Goal: Find specific page/section: Find specific page/section

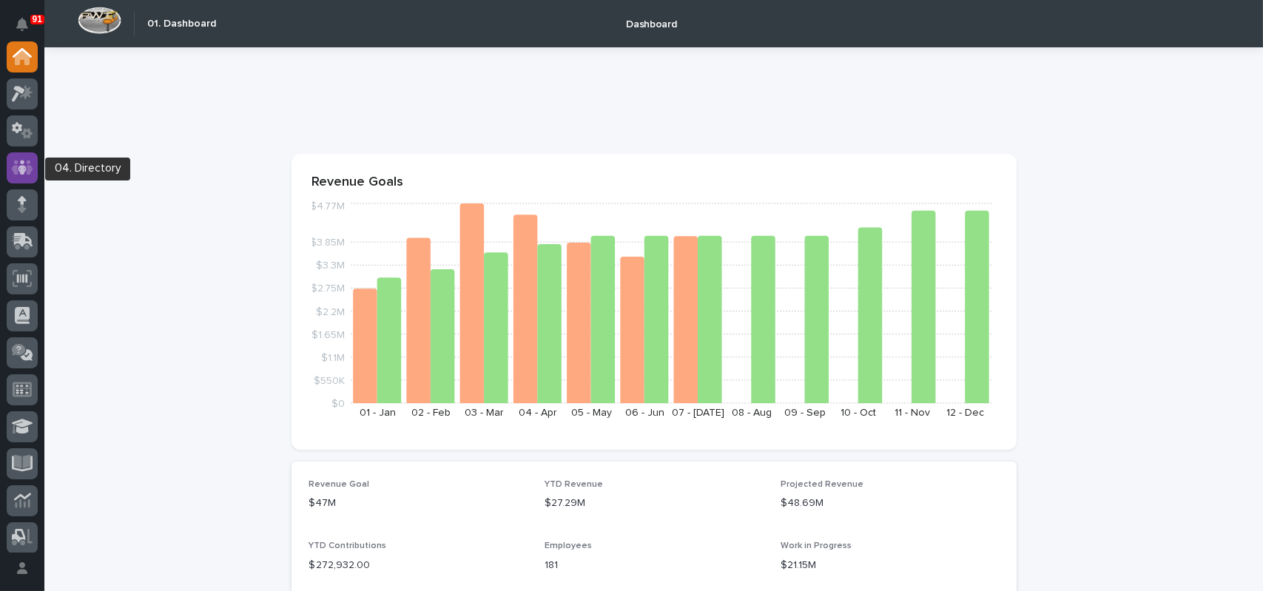
click at [12, 169] on icon at bounding box center [22, 167] width 21 height 15
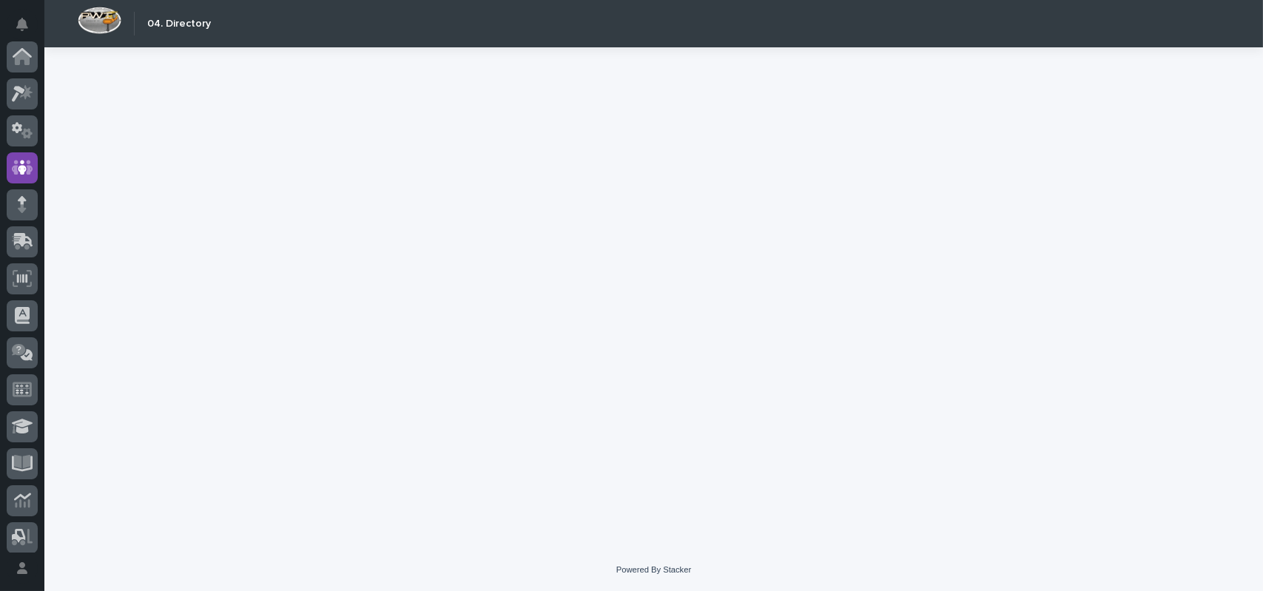
scroll to position [111, 0]
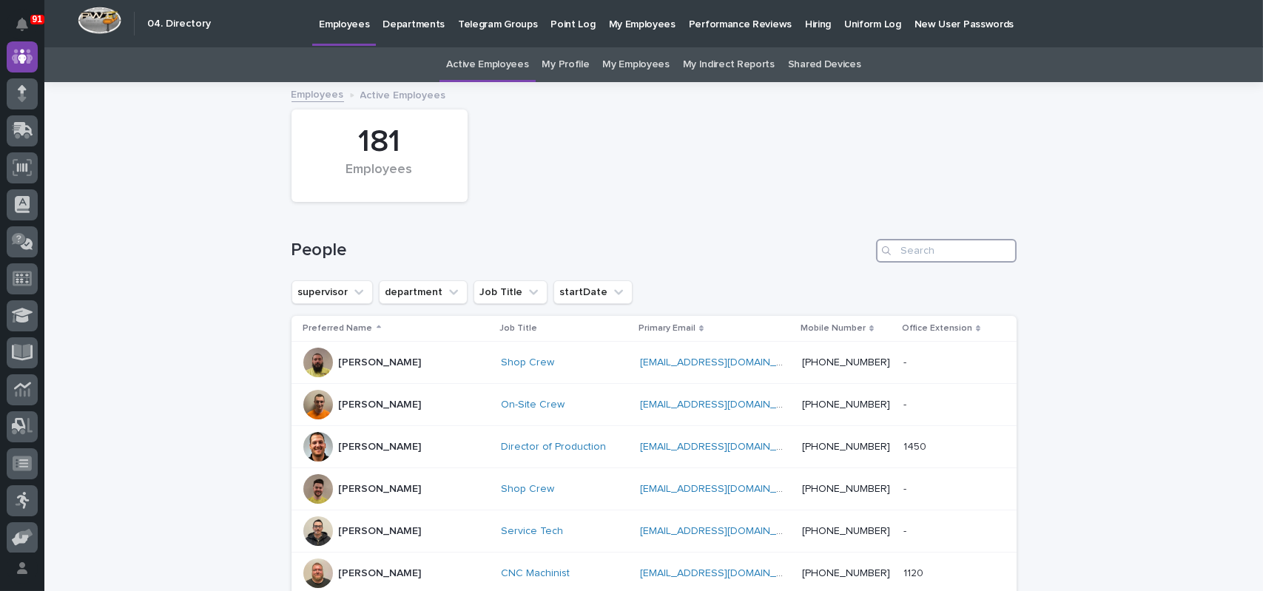
click at [946, 254] on input "Search" at bounding box center [946, 251] width 141 height 24
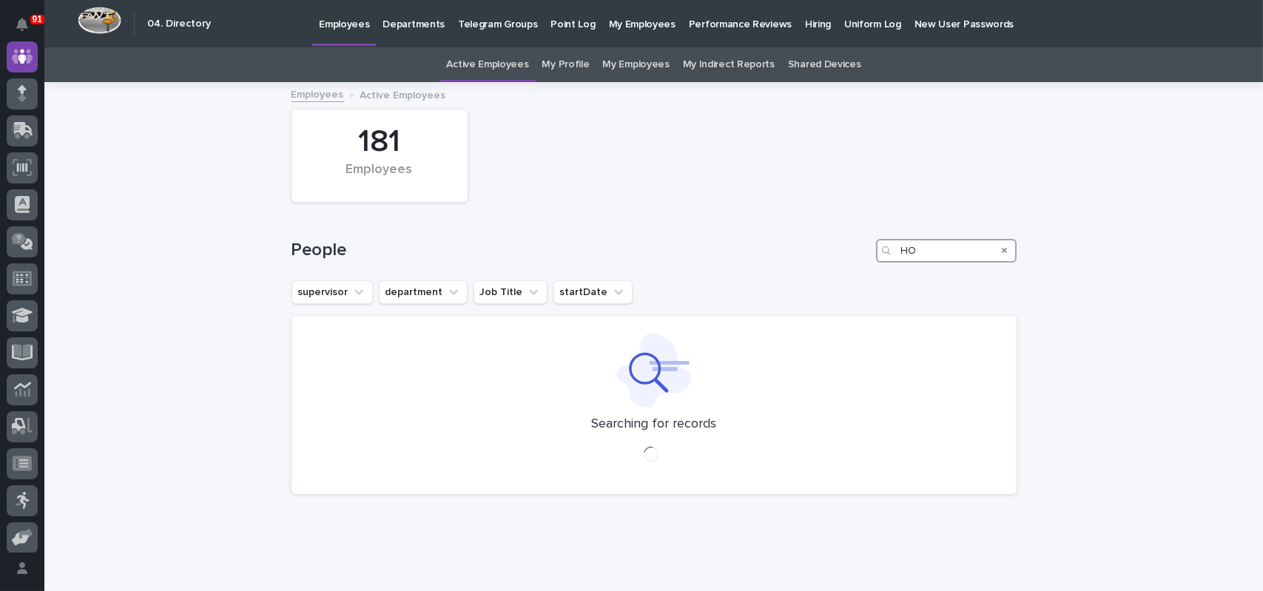
type input "H"
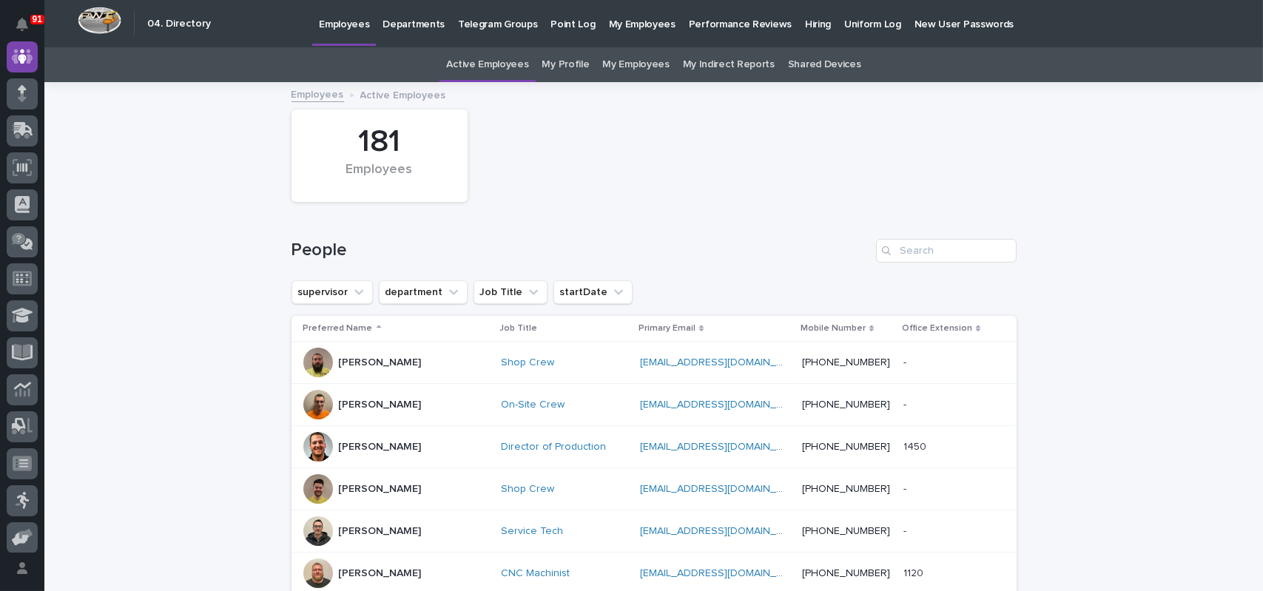
click at [428, 31] on link "Departments" at bounding box center [413, 23] width 75 height 46
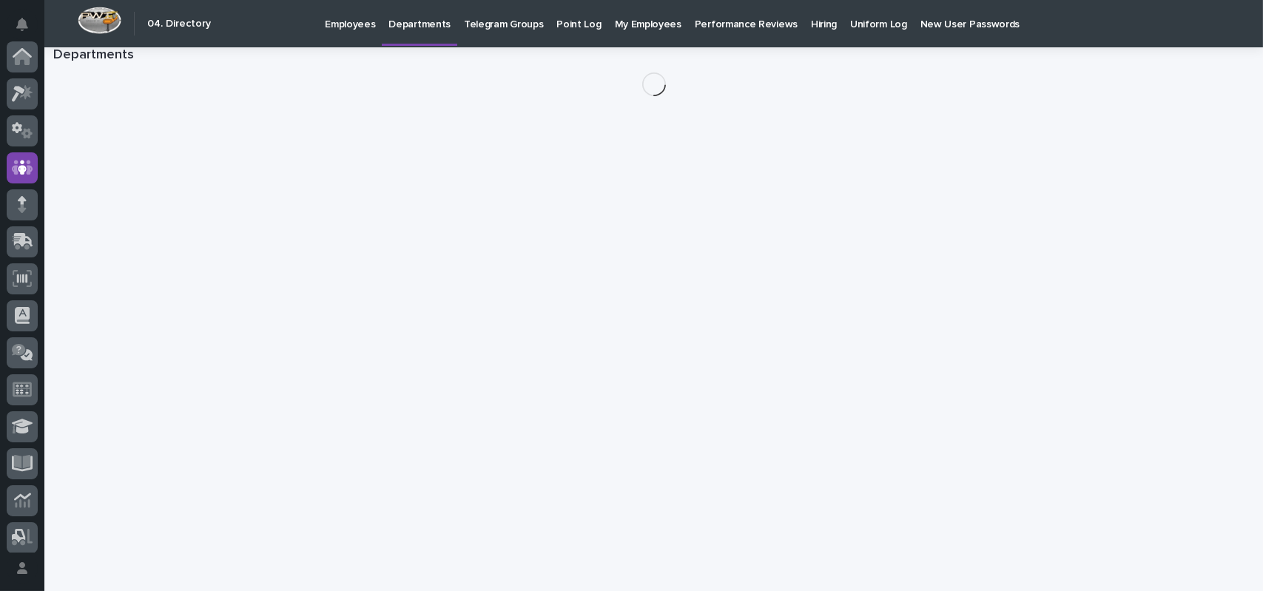
scroll to position [111, 0]
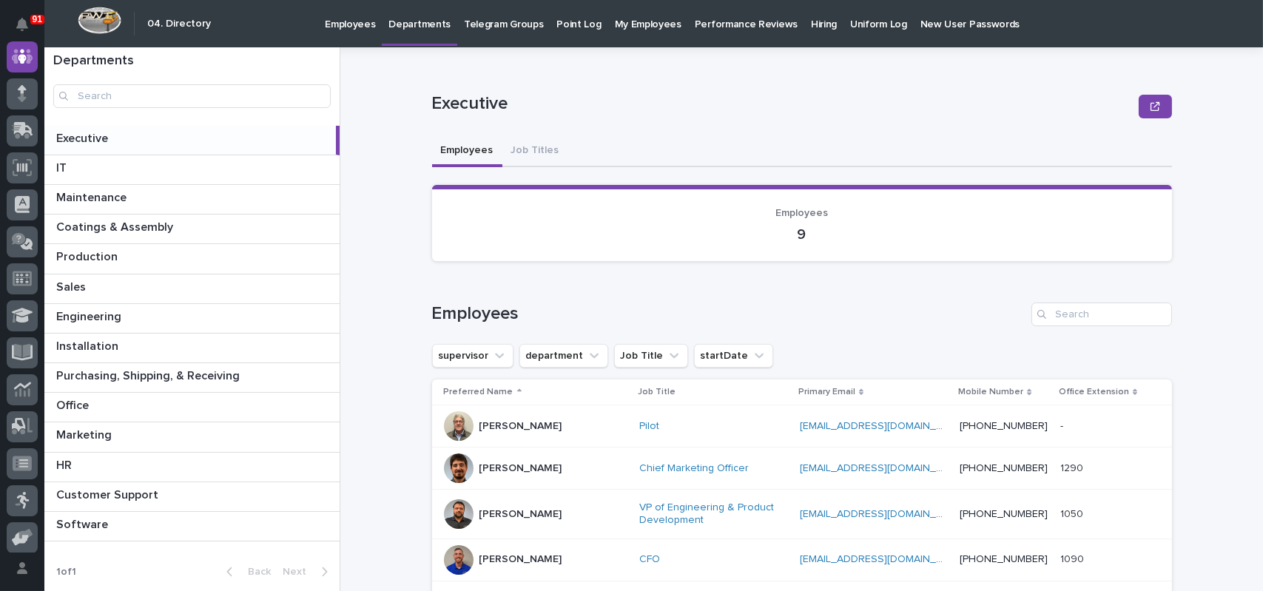
click at [501, 19] on p "Telegram Groups" at bounding box center [503, 15] width 79 height 31
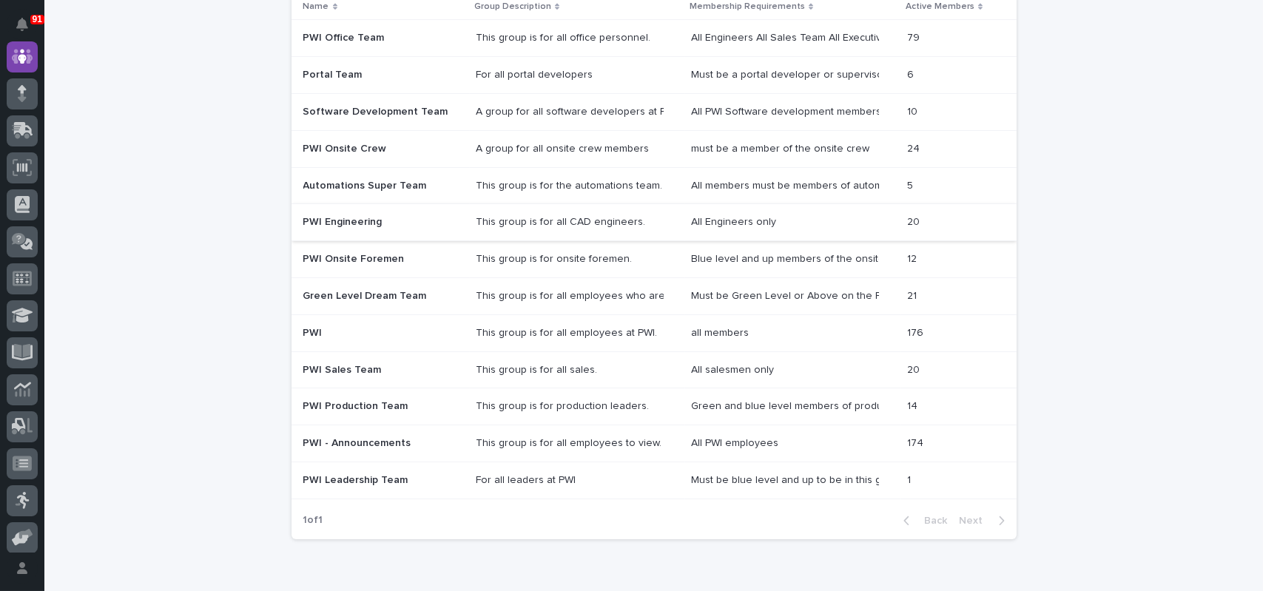
scroll to position [198, 0]
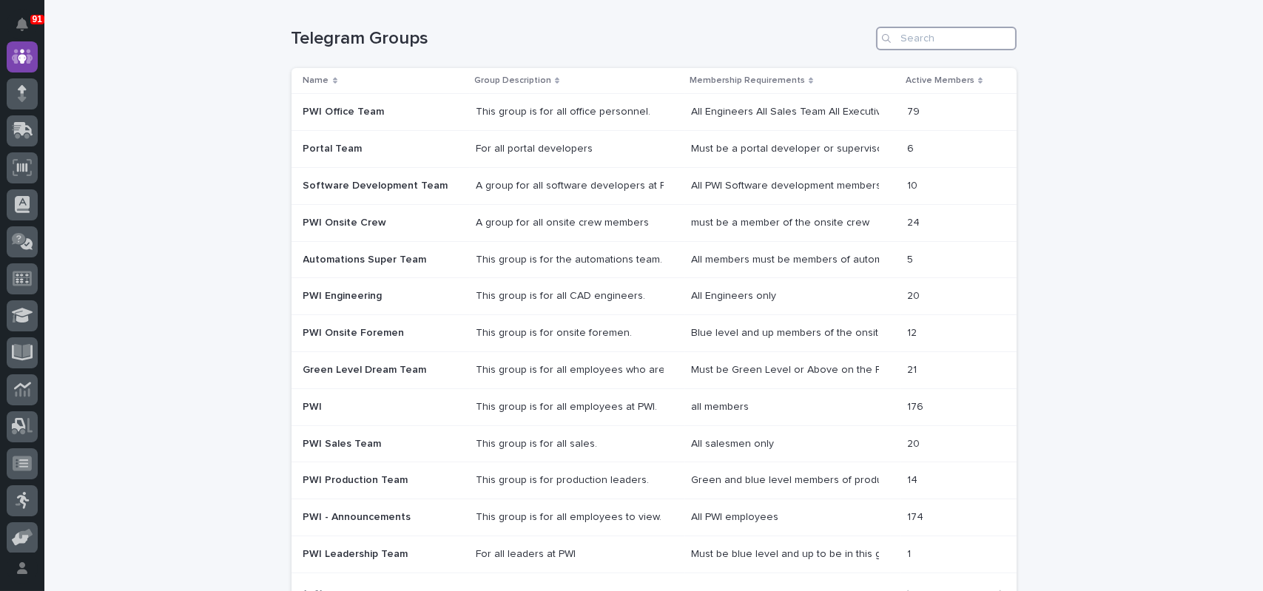
click at [933, 35] on input "Search" at bounding box center [946, 39] width 141 height 24
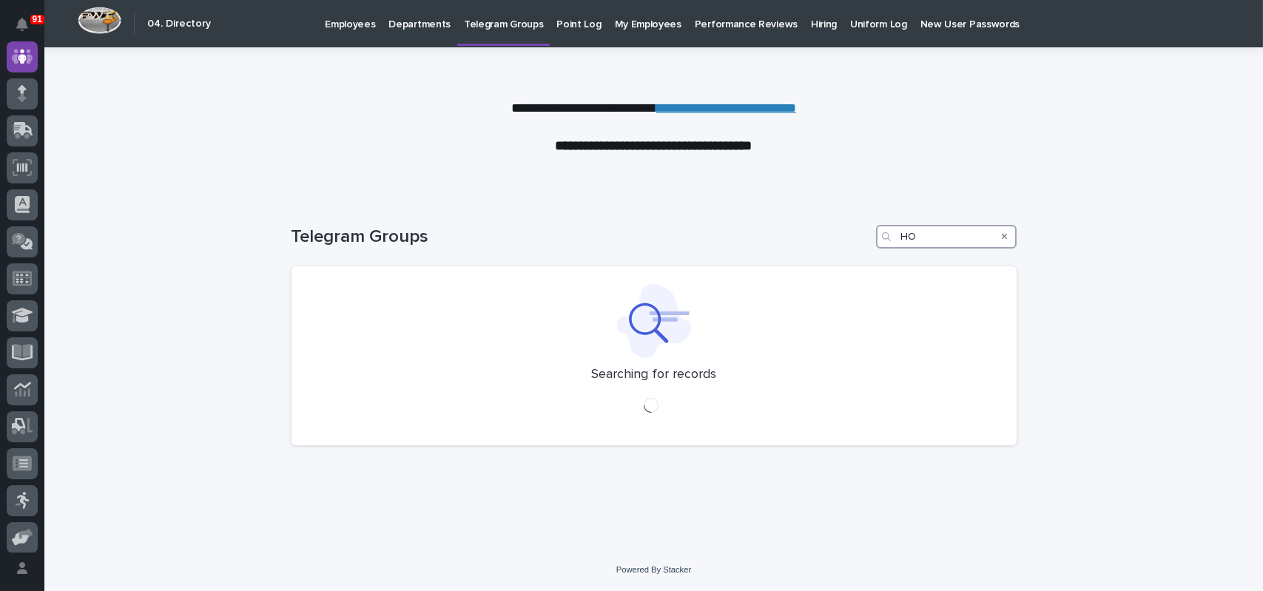
type input "H"
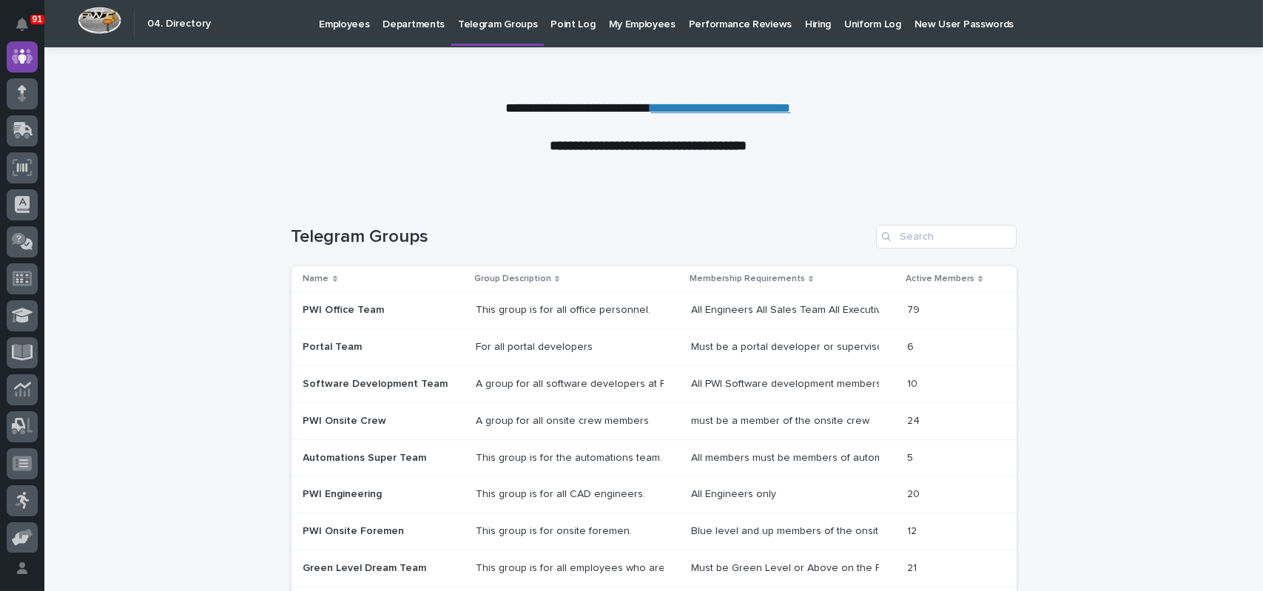
click at [408, 18] on p "Departments" at bounding box center [413, 15] width 62 height 31
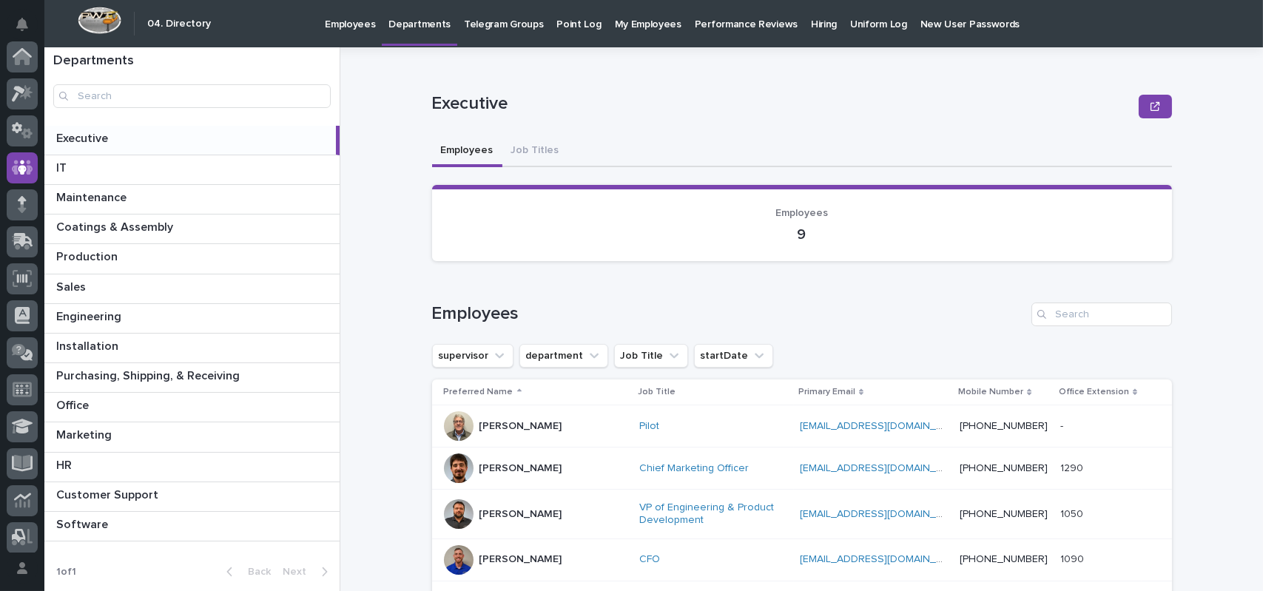
scroll to position [111, 0]
click at [1095, 318] on input "Search" at bounding box center [1101, 315] width 141 height 24
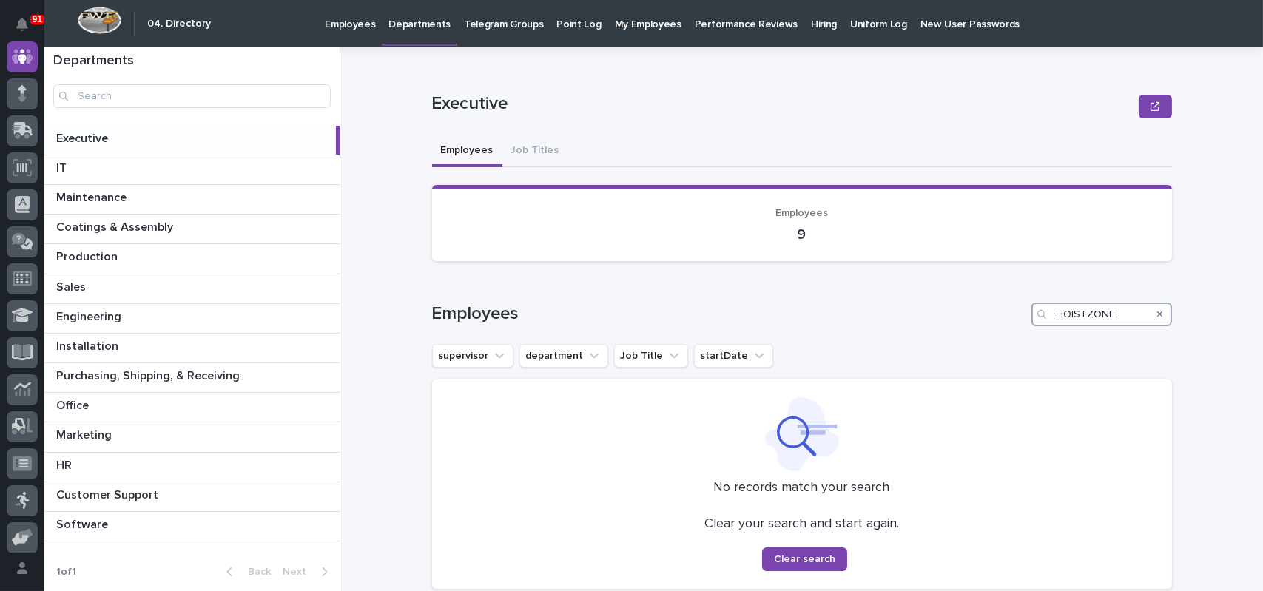
type input "HOISTZONE"
click at [1157, 311] on icon "Search" at bounding box center [1160, 314] width 6 height 9
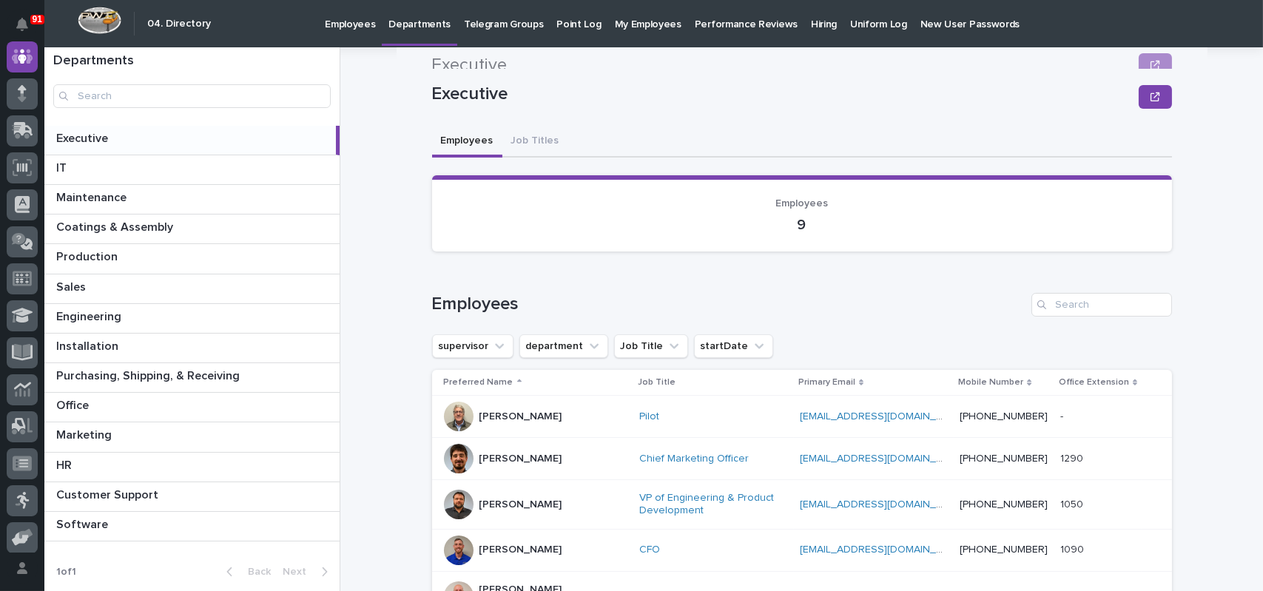
scroll to position [0, 0]
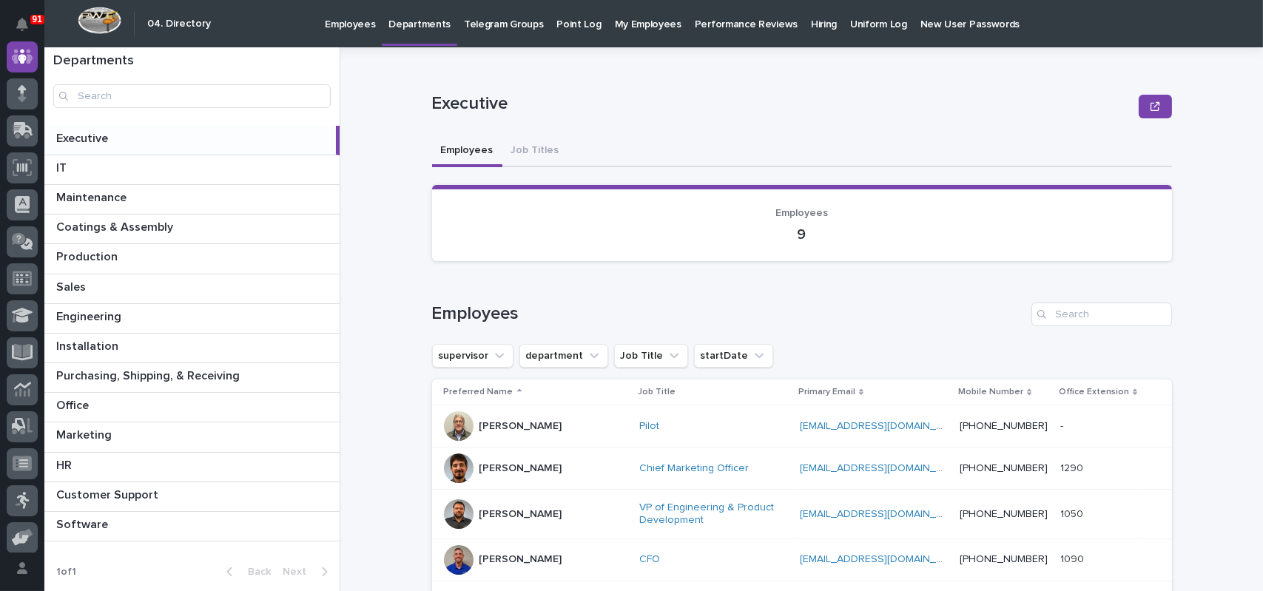
click at [354, 24] on p "Employees" at bounding box center [350, 15] width 50 height 31
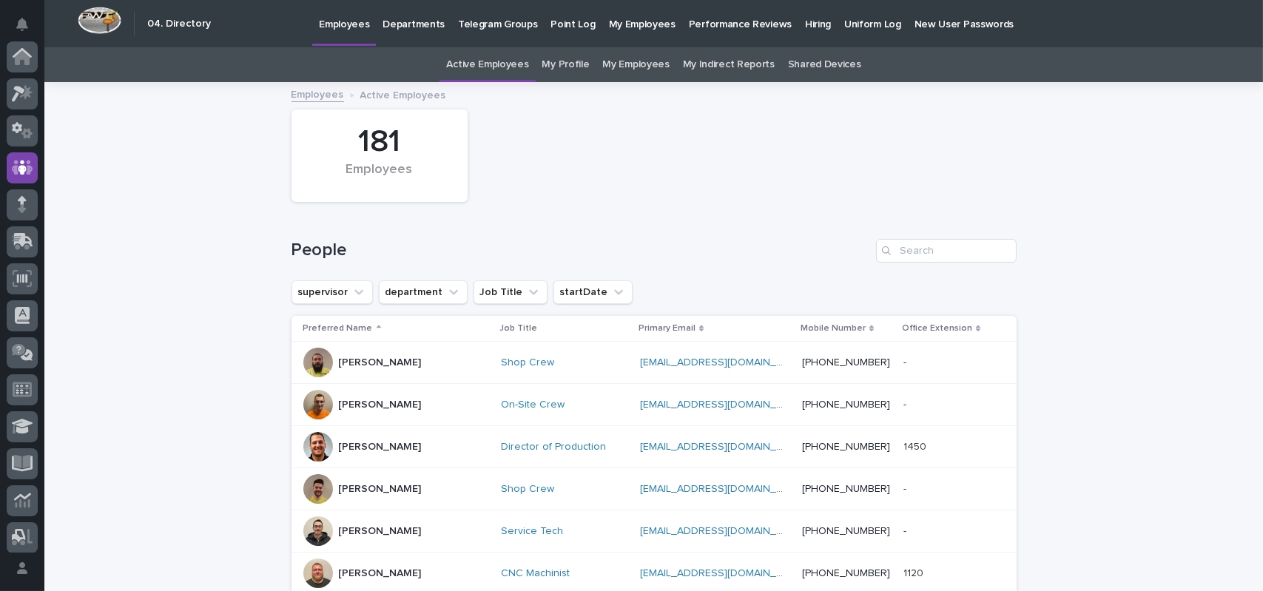
scroll to position [111, 0]
click at [920, 249] on input "Search" at bounding box center [946, 251] width 141 height 24
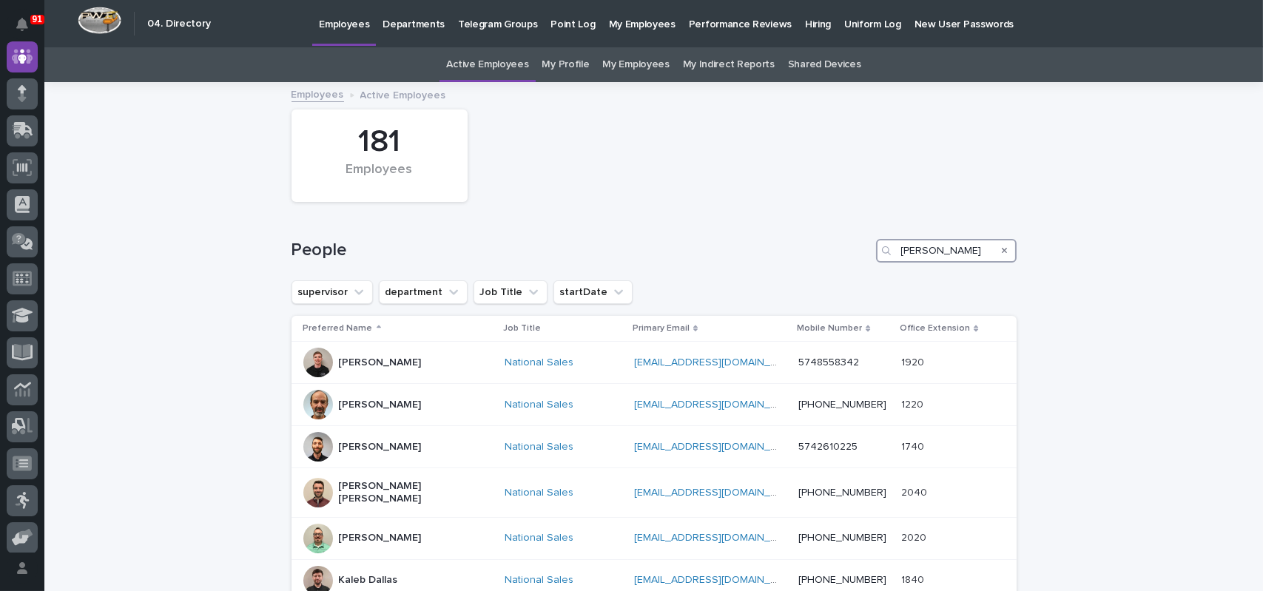
click at [931, 246] on input "TYLER" at bounding box center [946, 251] width 141 height 24
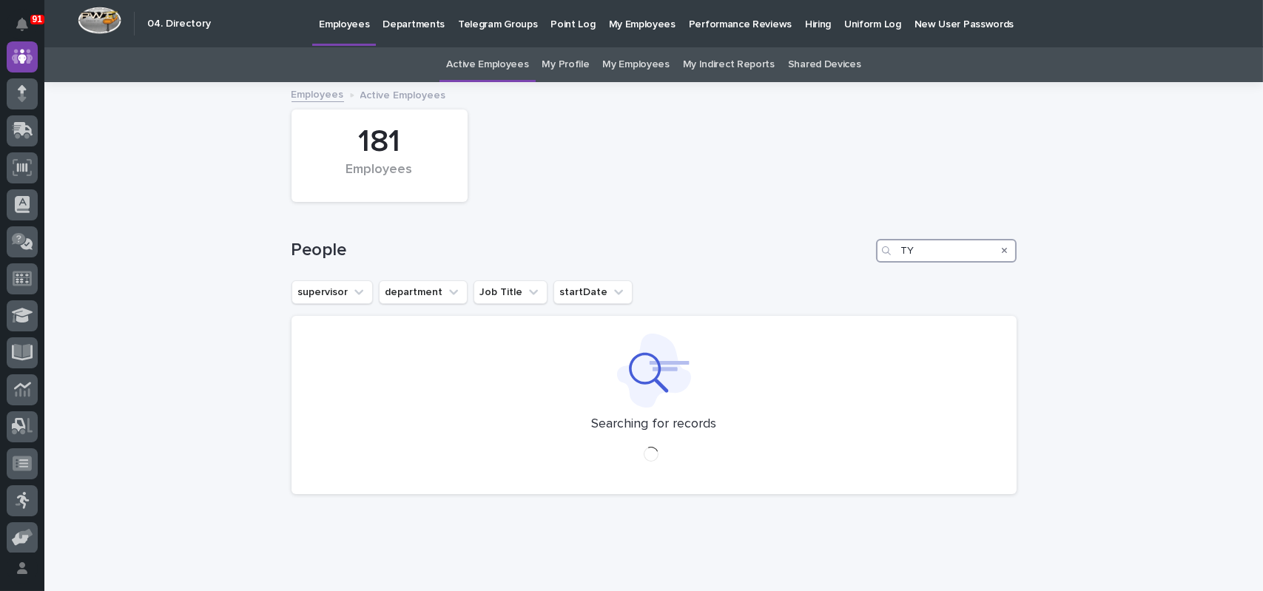
type input "T"
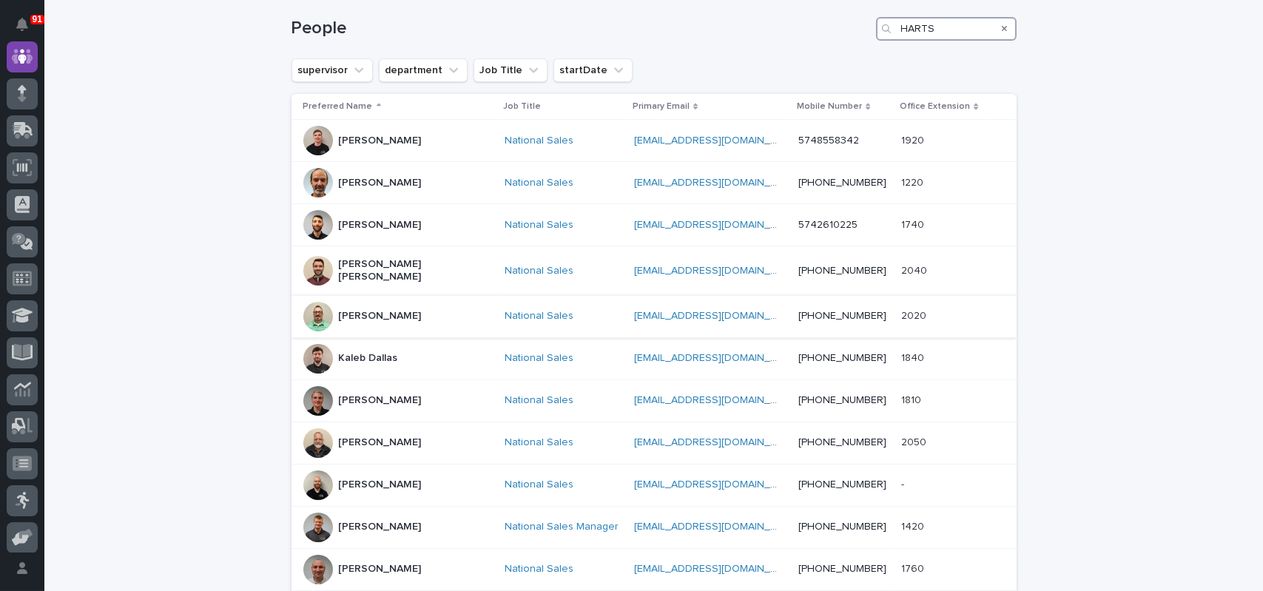
scroll to position [296, 0]
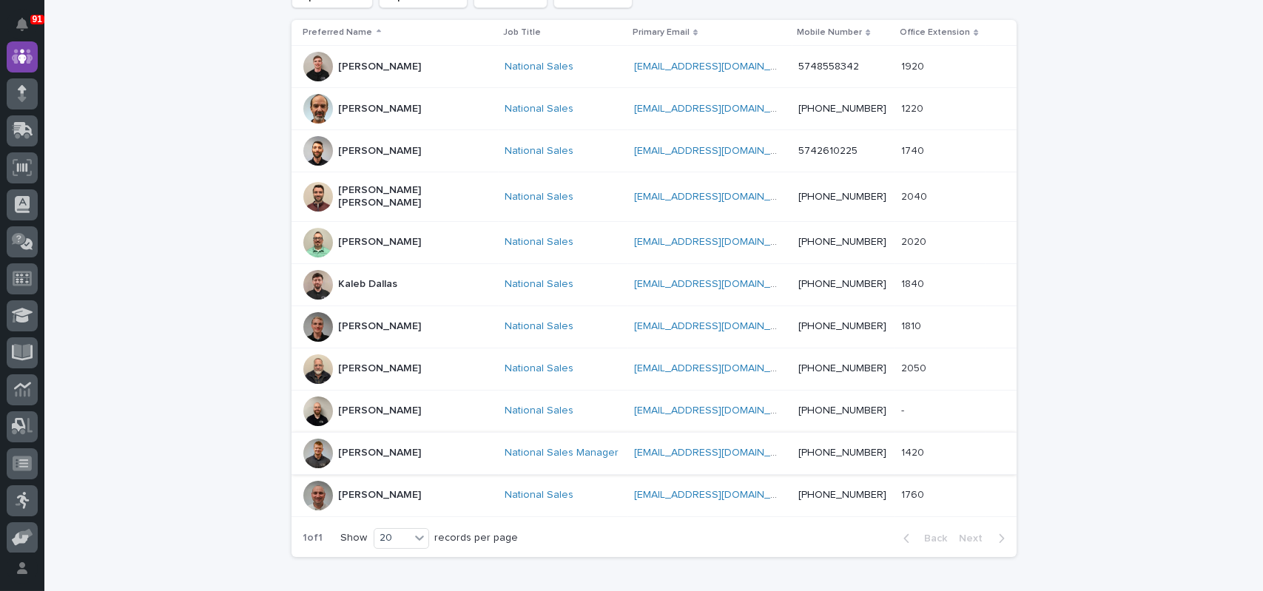
type input "HARTS"
click at [415, 442] on div "Tyler Hartsough" at bounding box center [397, 454] width 189 height 30
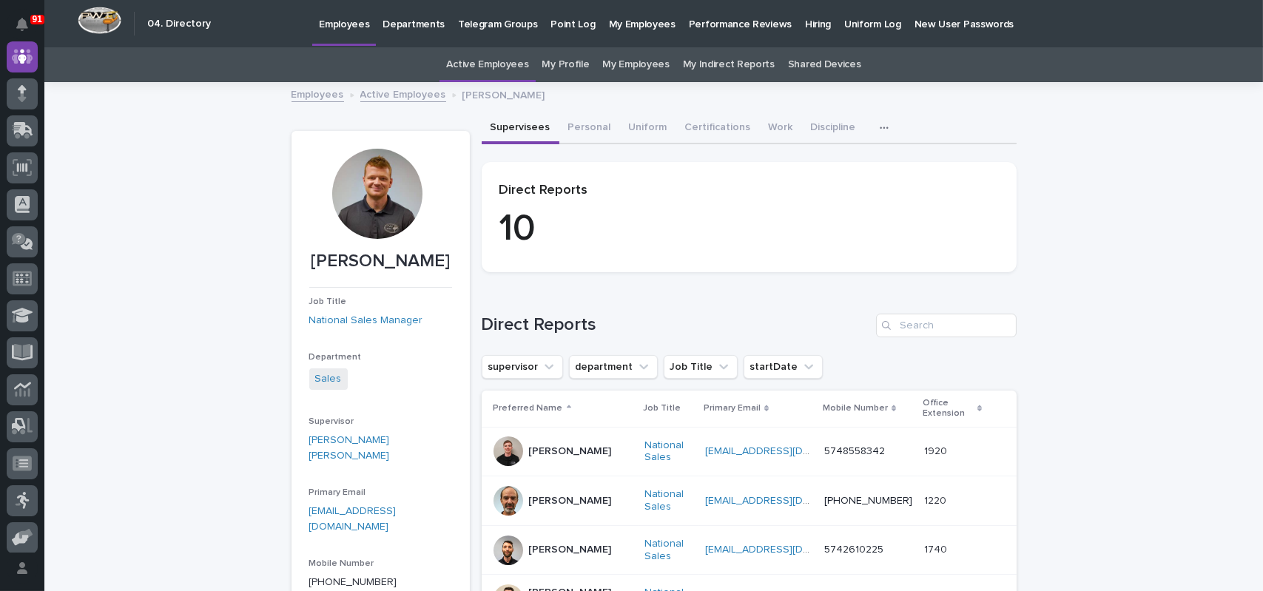
click at [813, 64] on link "Shared Devices" at bounding box center [824, 64] width 73 height 35
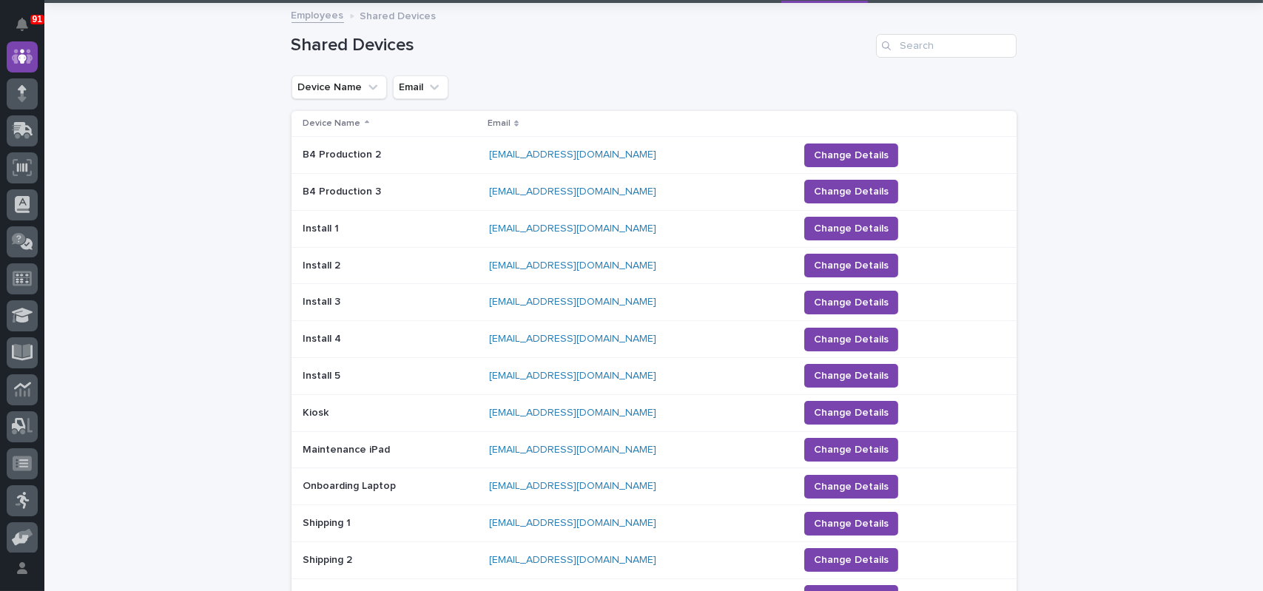
scroll to position [47, 0]
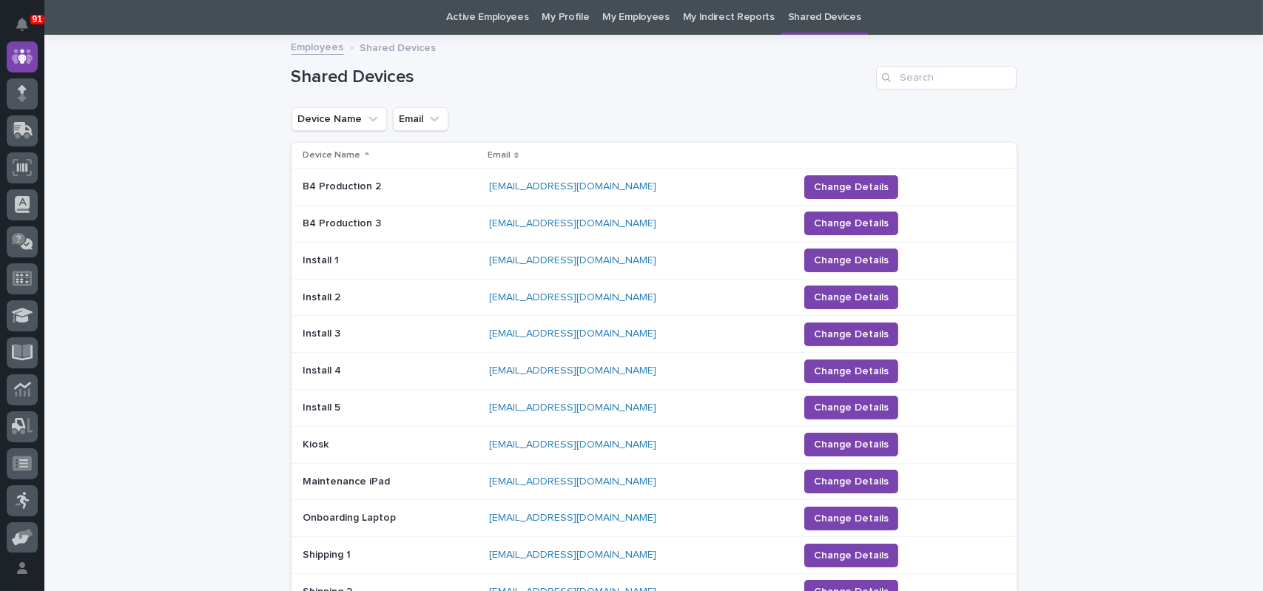
click at [506, 21] on link "Active Employees" at bounding box center [487, 17] width 82 height 35
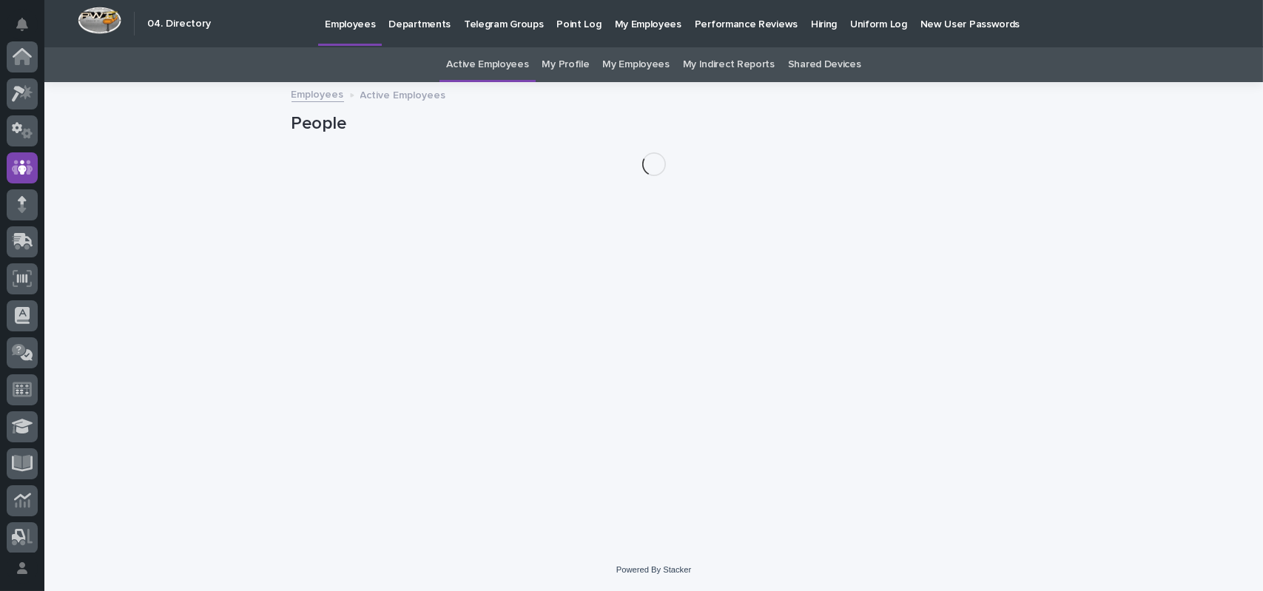
scroll to position [111, 0]
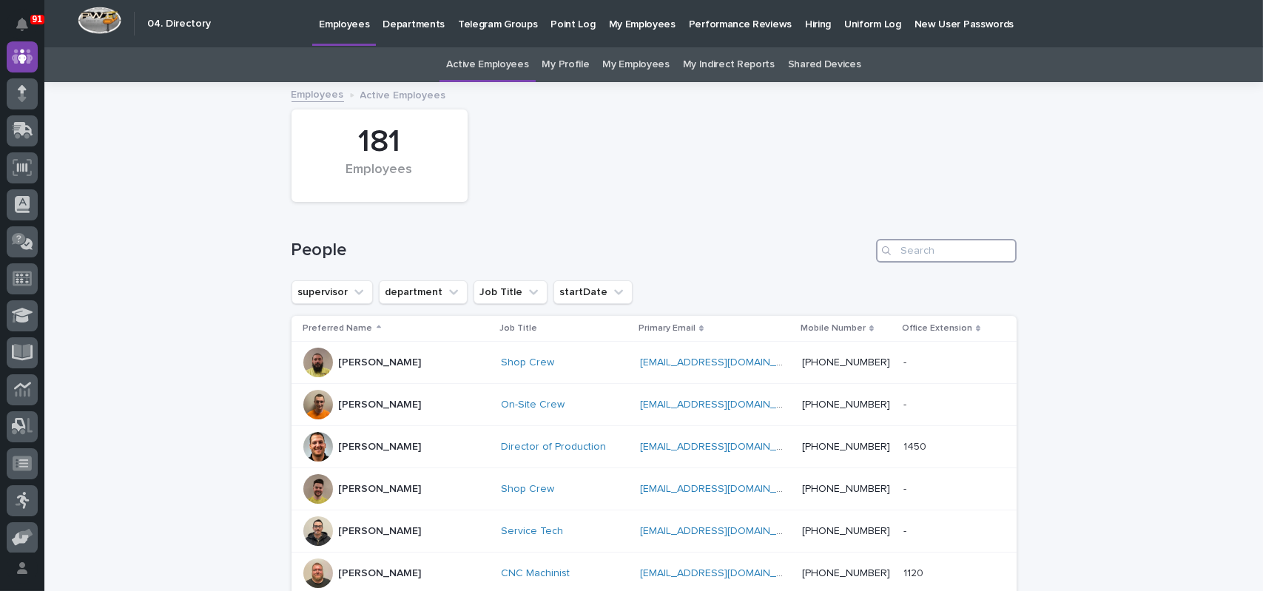
click at [955, 254] on input "Search" at bounding box center [946, 251] width 141 height 24
type input "TYLER"
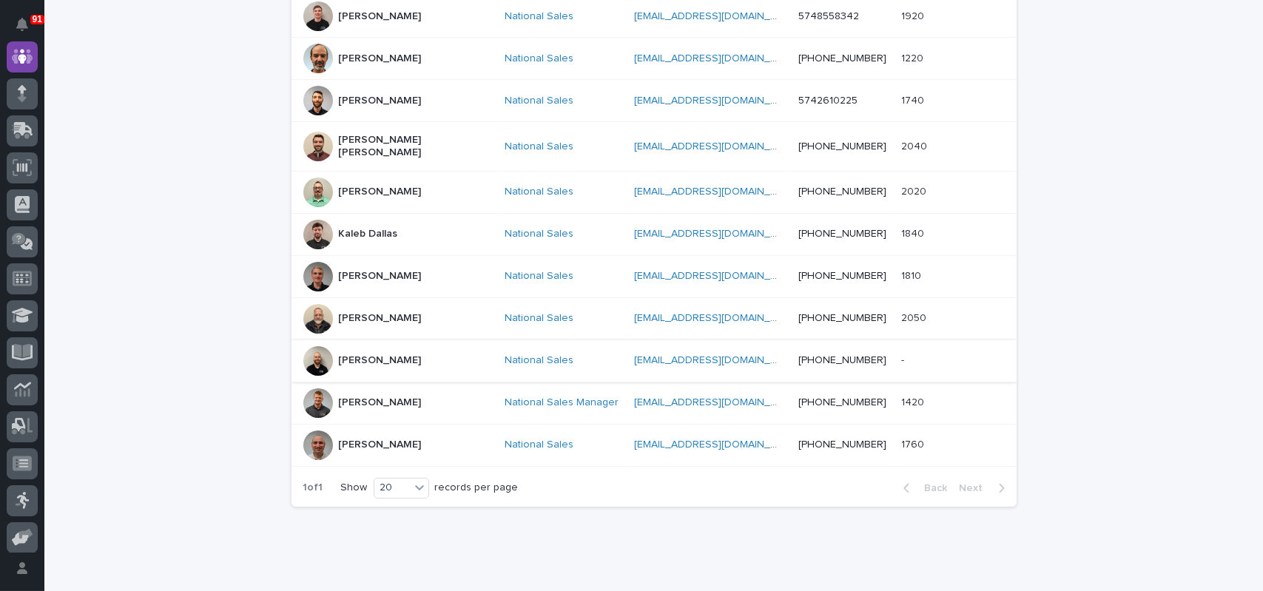
scroll to position [370, 0]
